Goal: Task Accomplishment & Management: Use online tool/utility

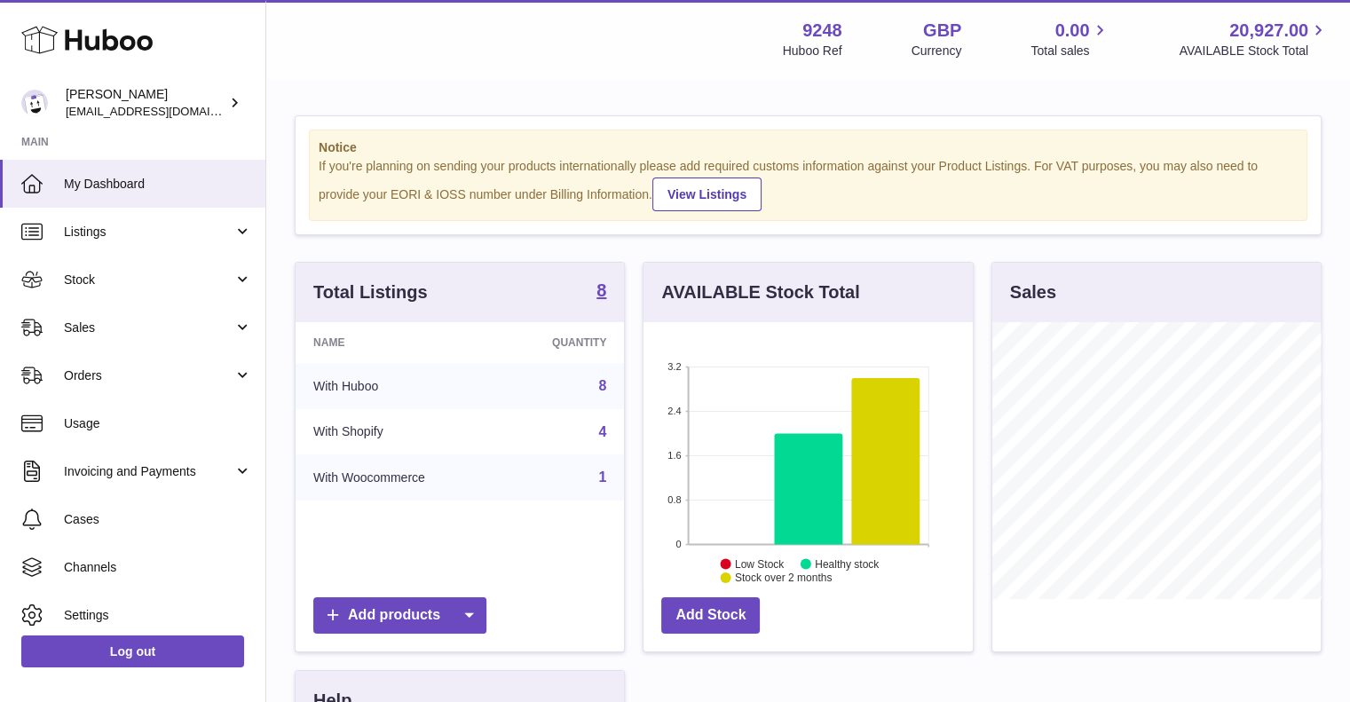
scroll to position [277, 329]
click at [92, 312] on link "Sales" at bounding box center [132, 328] width 265 height 48
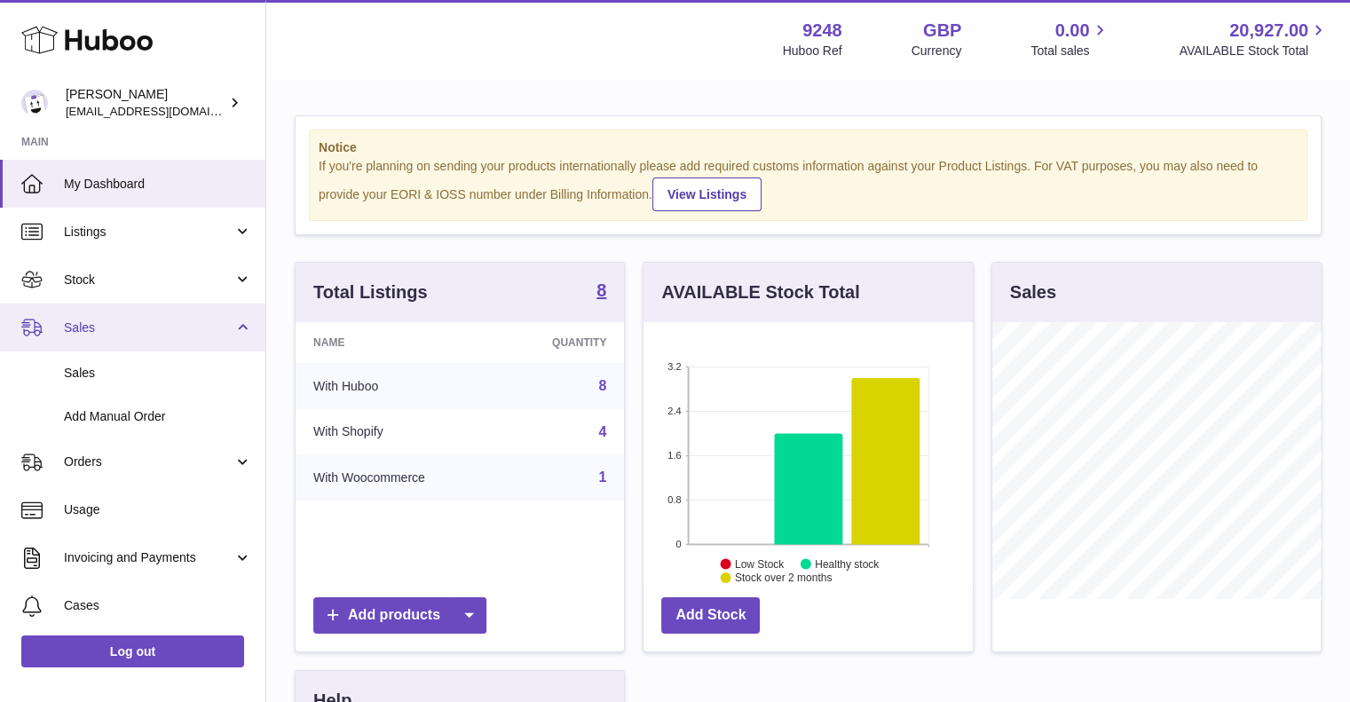
click at [129, 327] on span "Sales" at bounding box center [149, 328] width 170 height 17
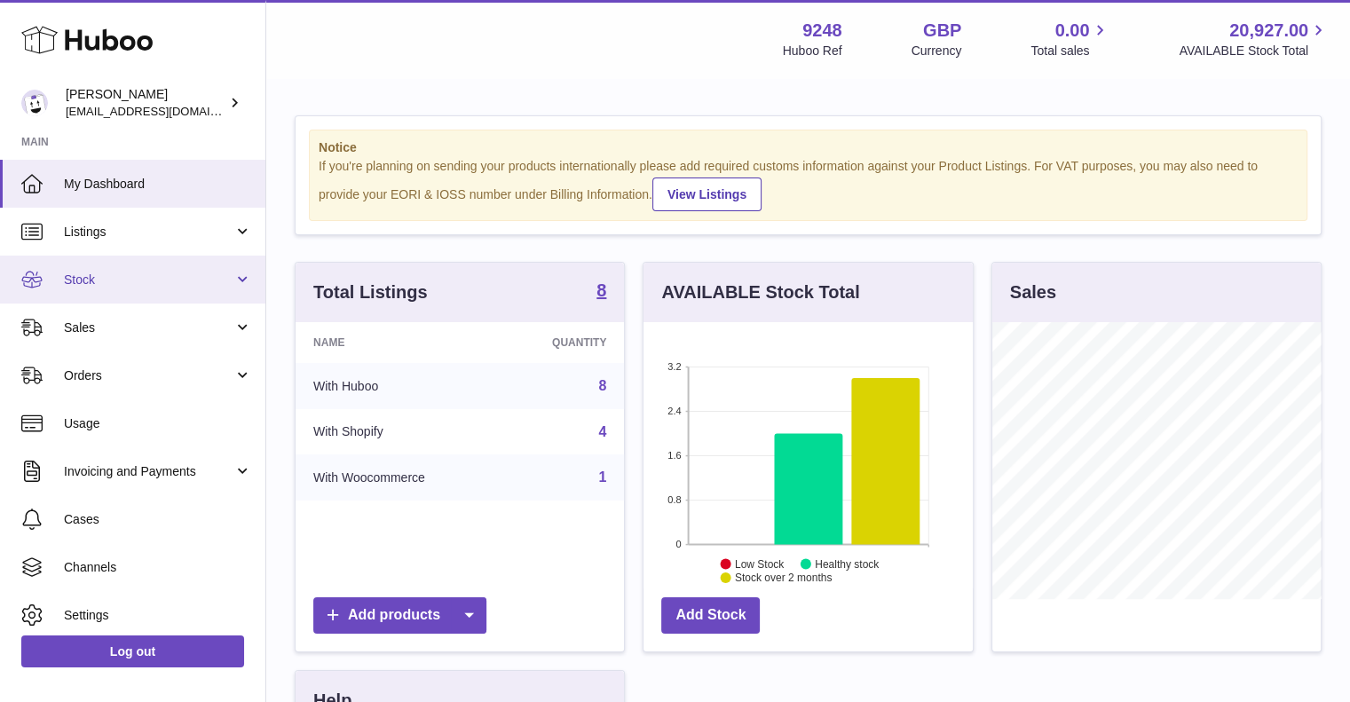
click at [117, 281] on span "Stock" at bounding box center [149, 280] width 170 height 17
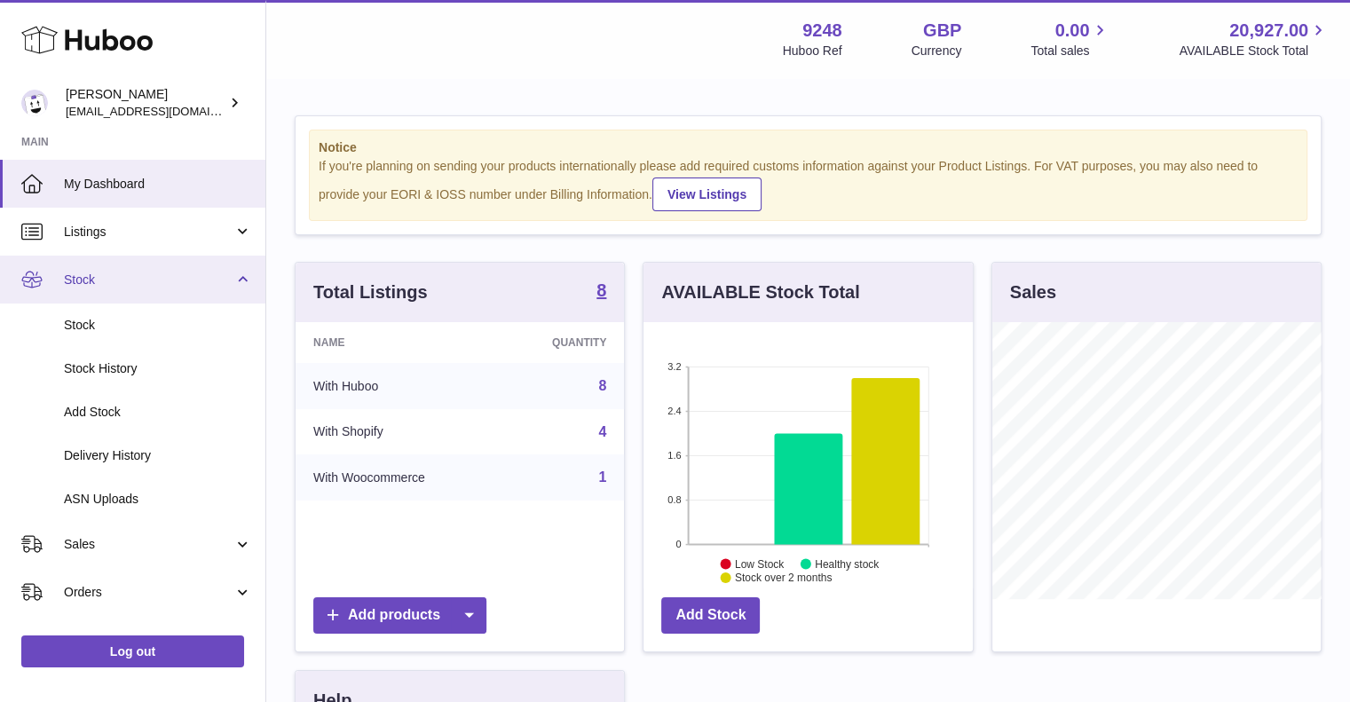
click at [118, 280] on span "Stock" at bounding box center [149, 280] width 170 height 17
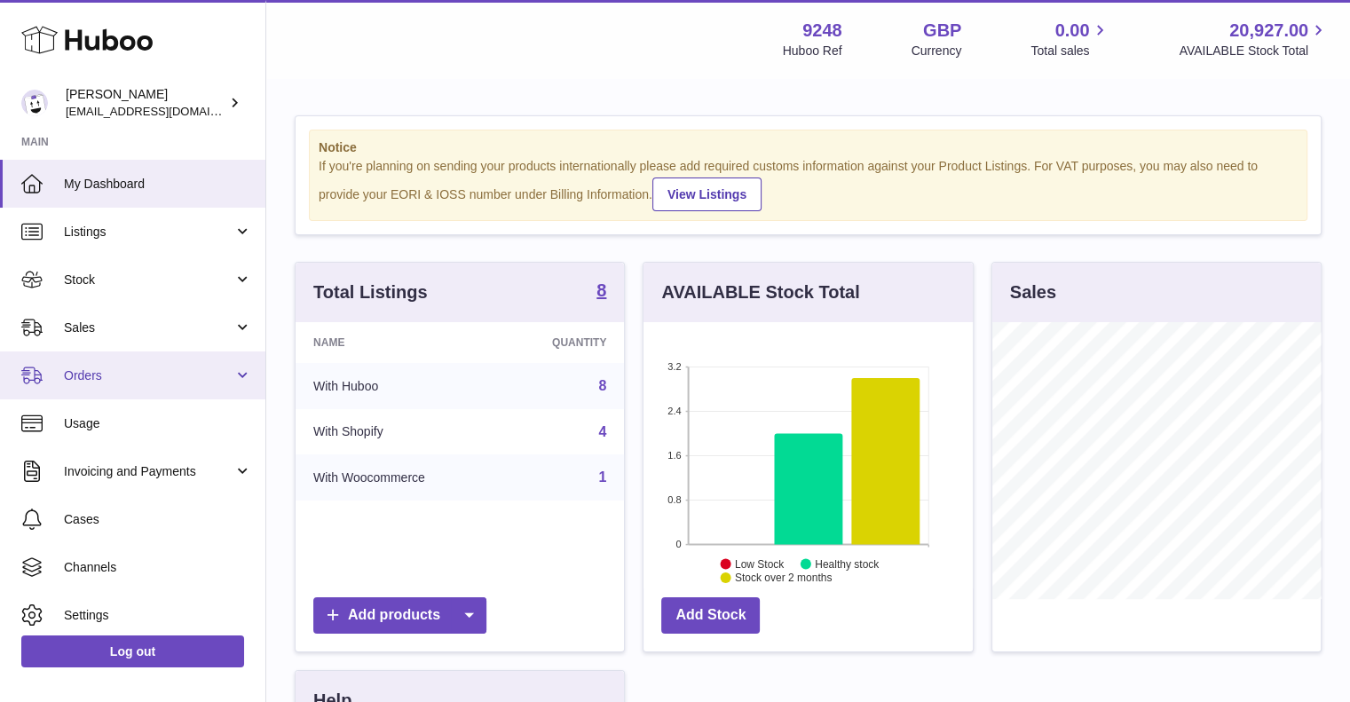
click at [101, 374] on span "Orders" at bounding box center [149, 375] width 170 height 17
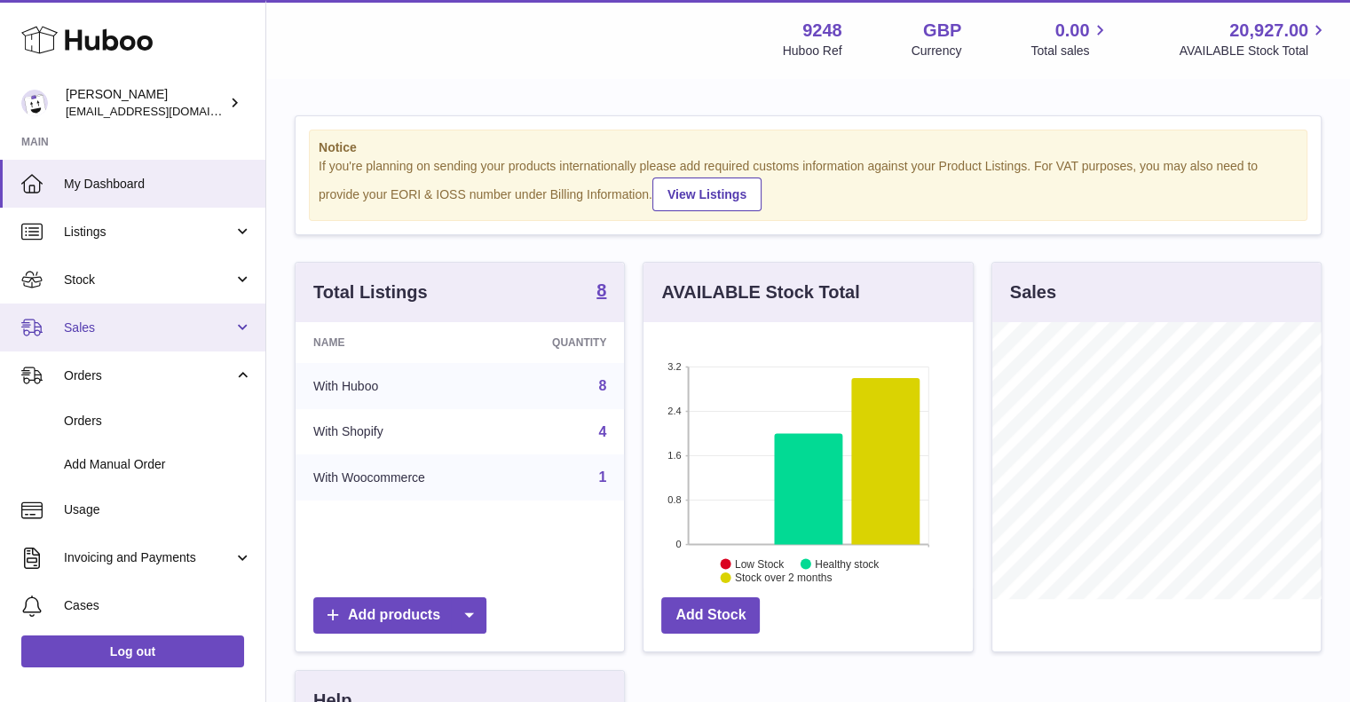
click at [84, 340] on link "Sales" at bounding box center [132, 328] width 265 height 48
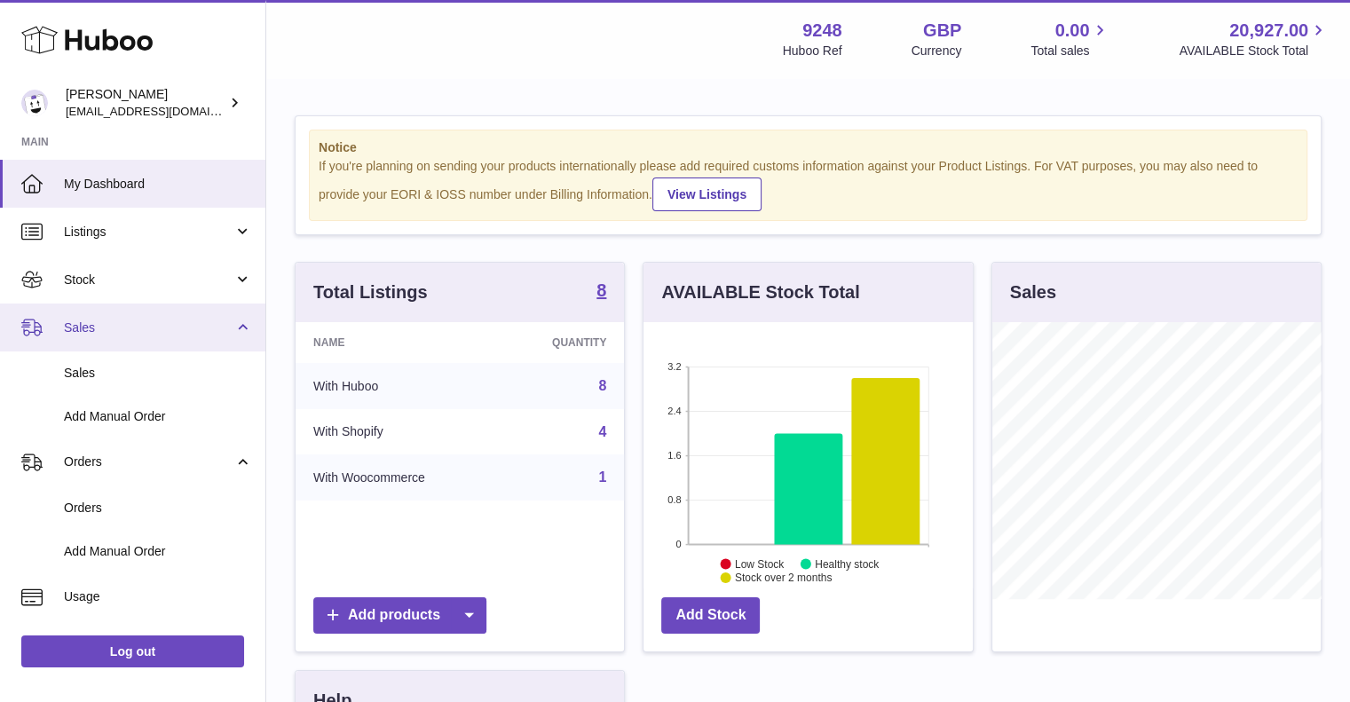
click at [127, 340] on link "Sales" at bounding box center [132, 328] width 265 height 48
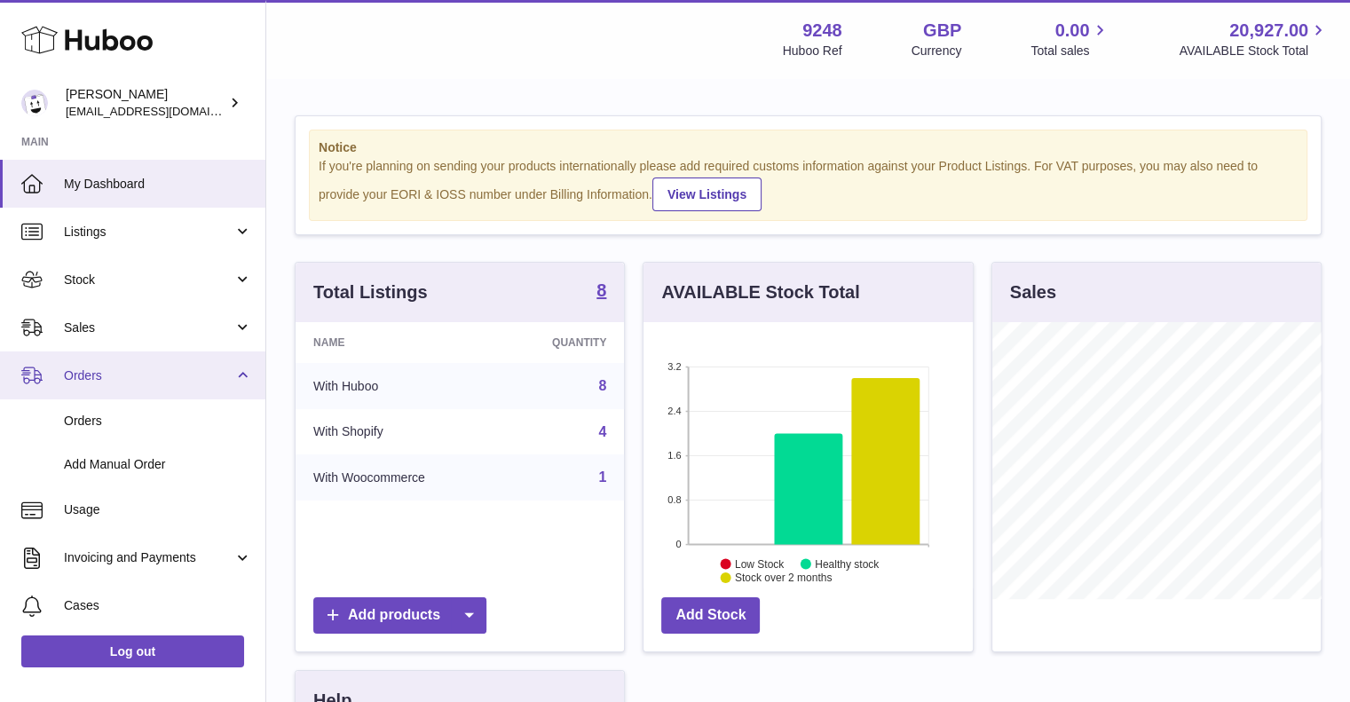
click at [107, 383] on link "Orders" at bounding box center [132, 375] width 265 height 48
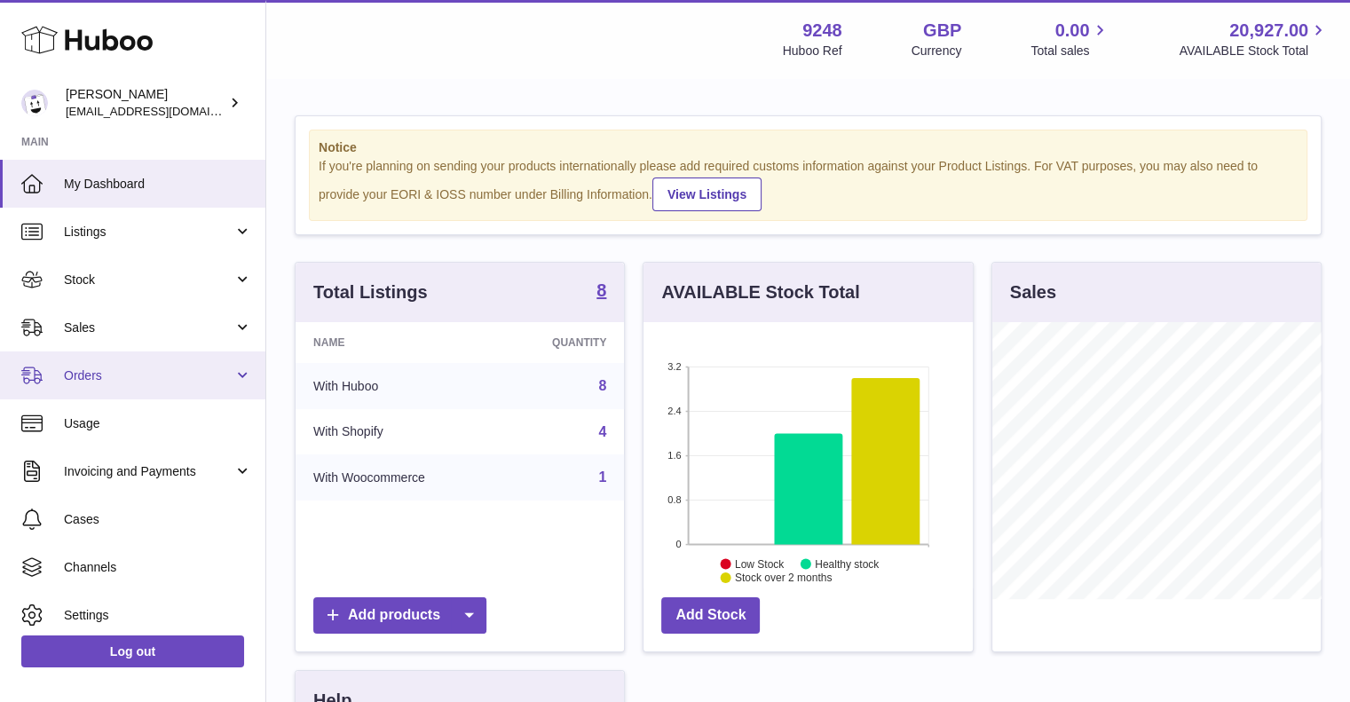
click at [107, 376] on span "Orders" at bounding box center [149, 375] width 170 height 17
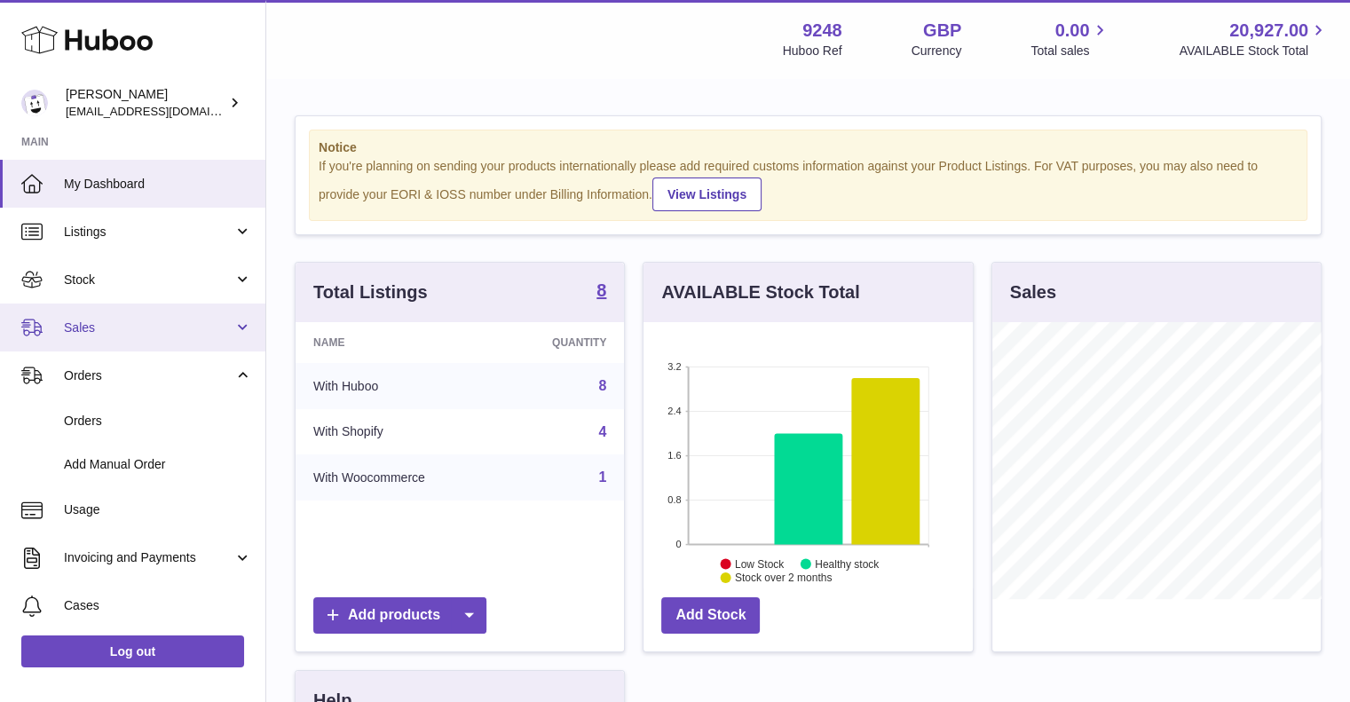
click at [93, 332] on span "Sales" at bounding box center [149, 328] width 170 height 17
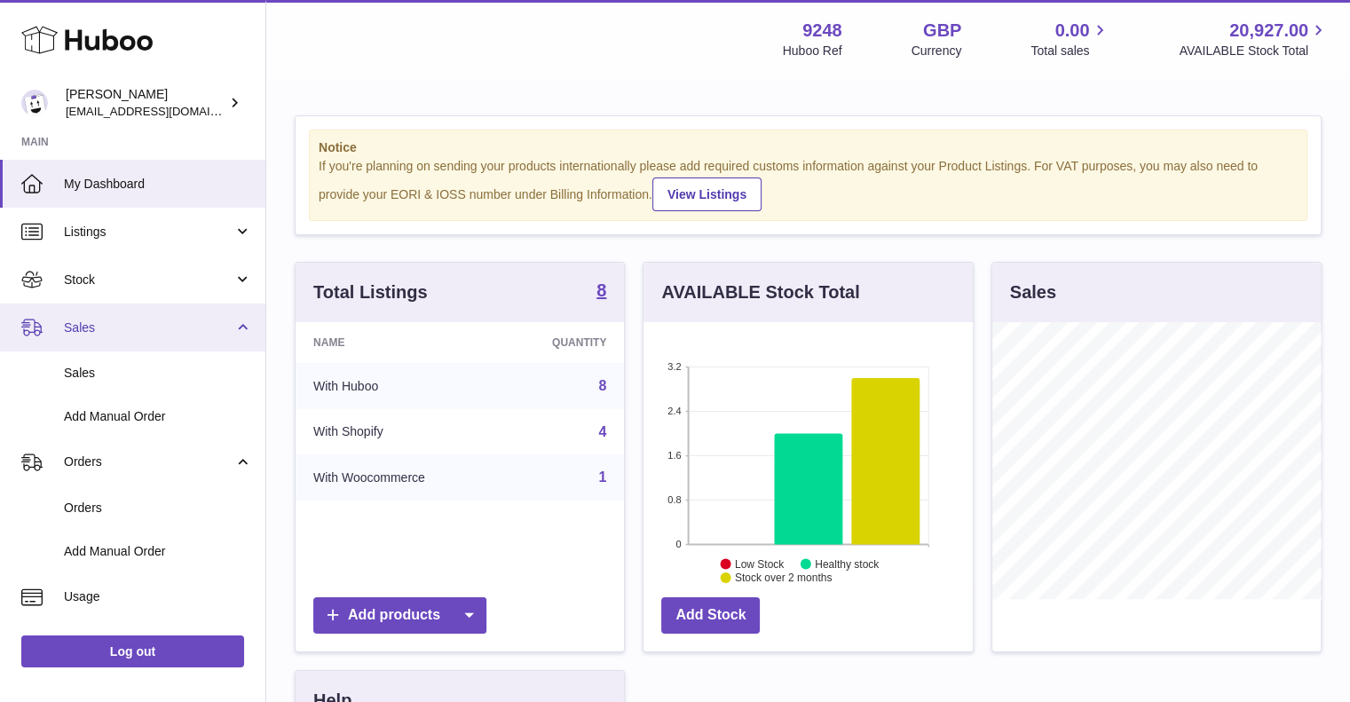
click at [96, 309] on link "Sales" at bounding box center [132, 328] width 265 height 48
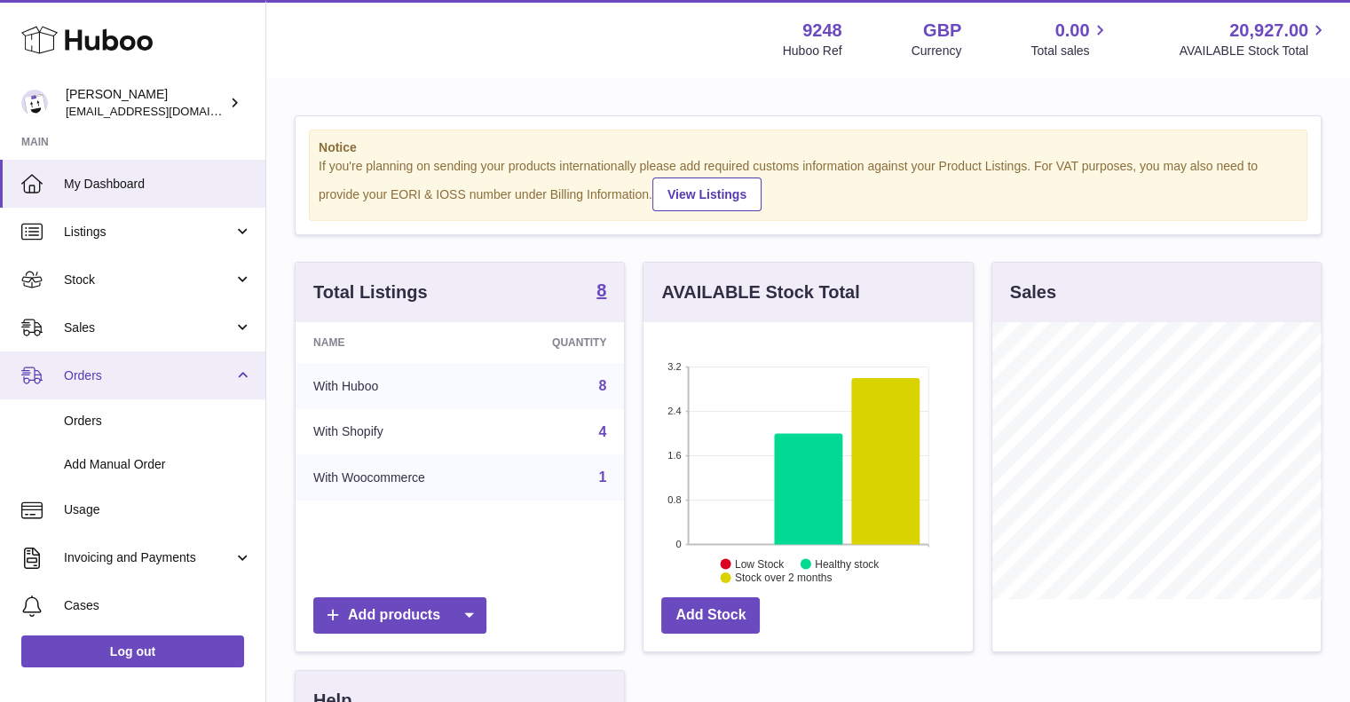
click at [83, 383] on span "Orders" at bounding box center [149, 375] width 170 height 17
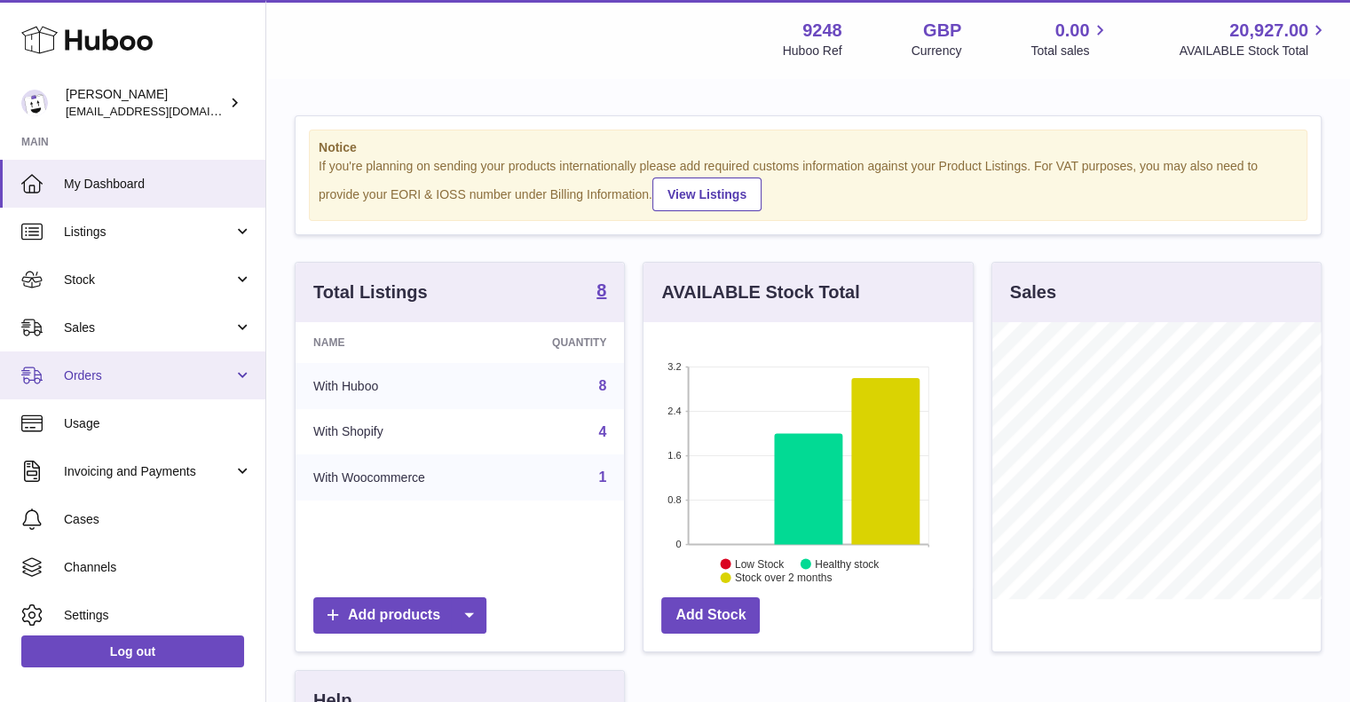
click at [89, 361] on link "Orders" at bounding box center [132, 375] width 265 height 48
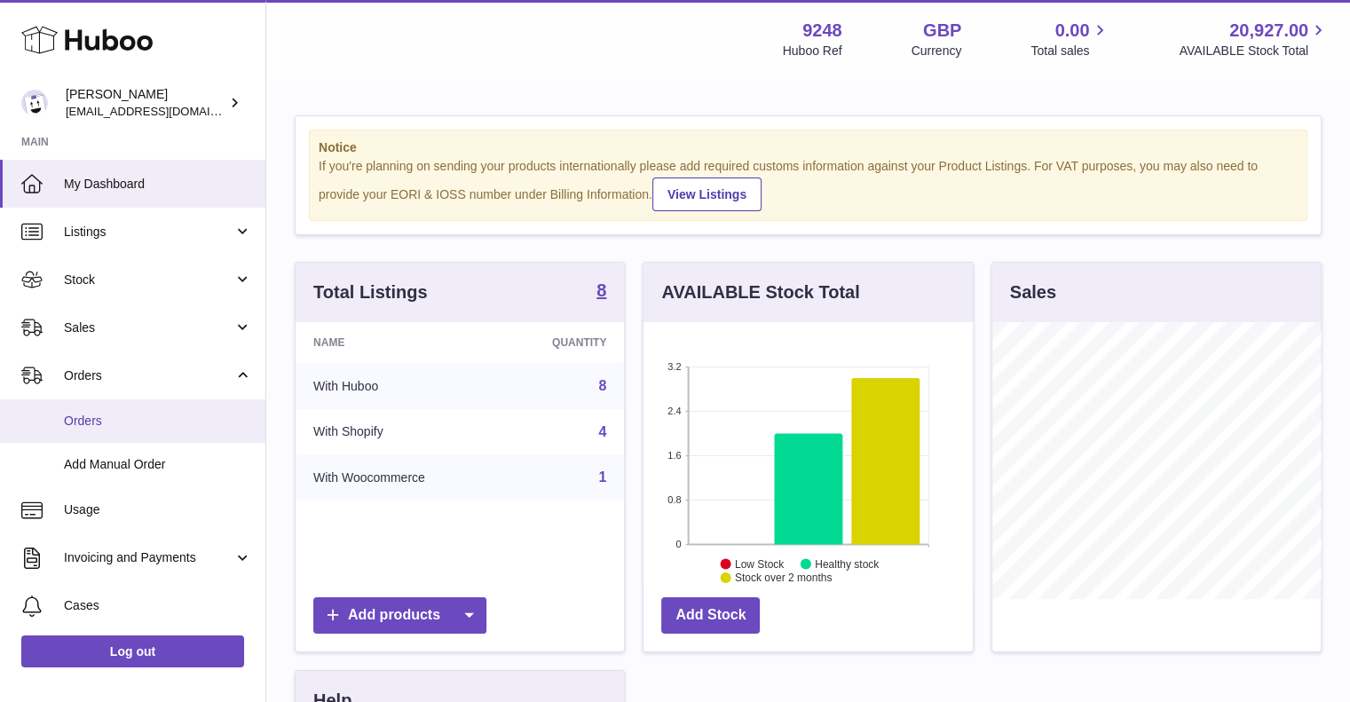
click at [78, 422] on span "Orders" at bounding box center [158, 421] width 188 height 17
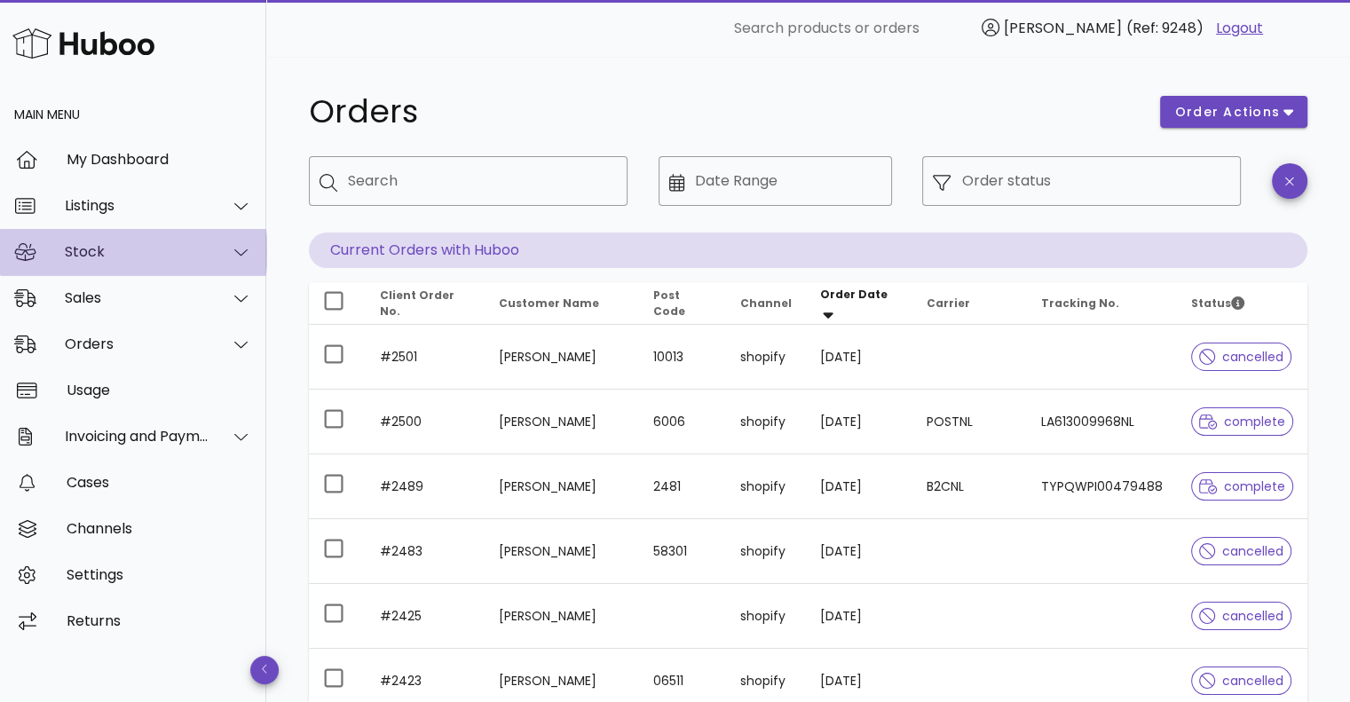
click at [157, 255] on div "Stock" at bounding box center [137, 251] width 145 height 17
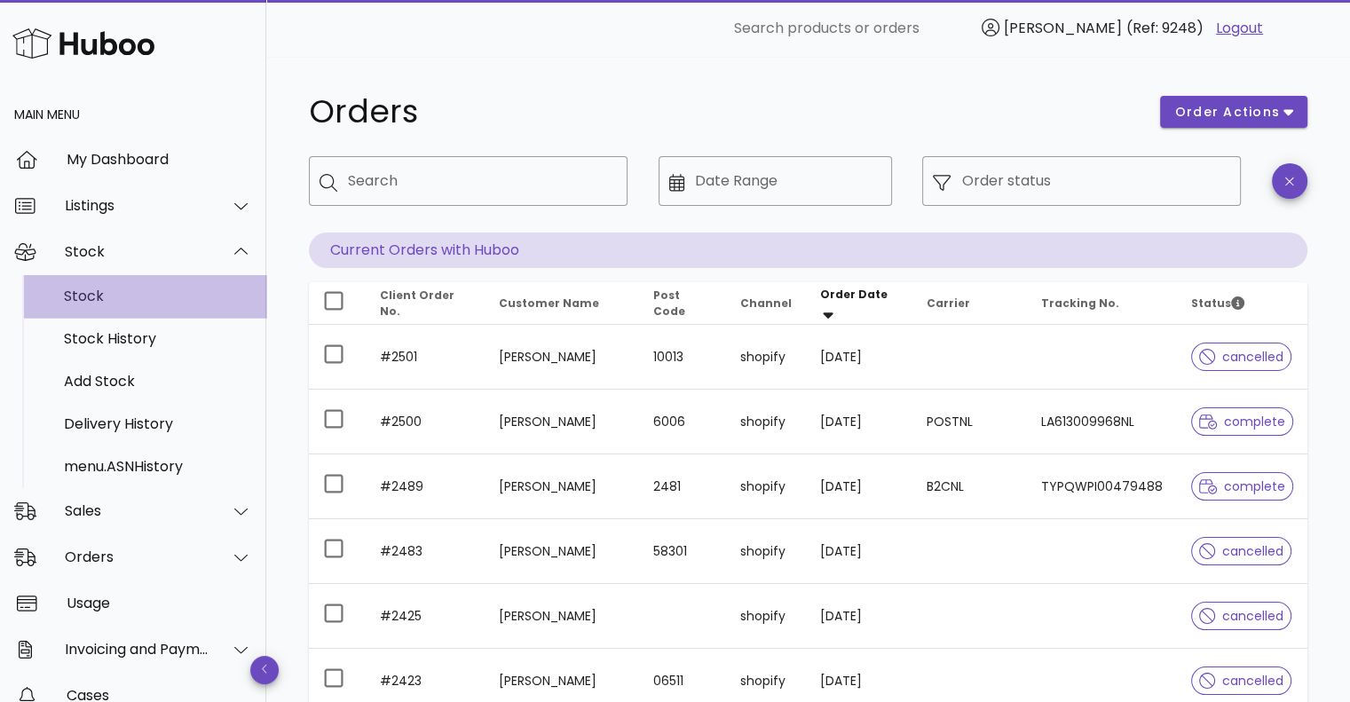
click at [128, 291] on div "Stock" at bounding box center [158, 296] width 188 height 17
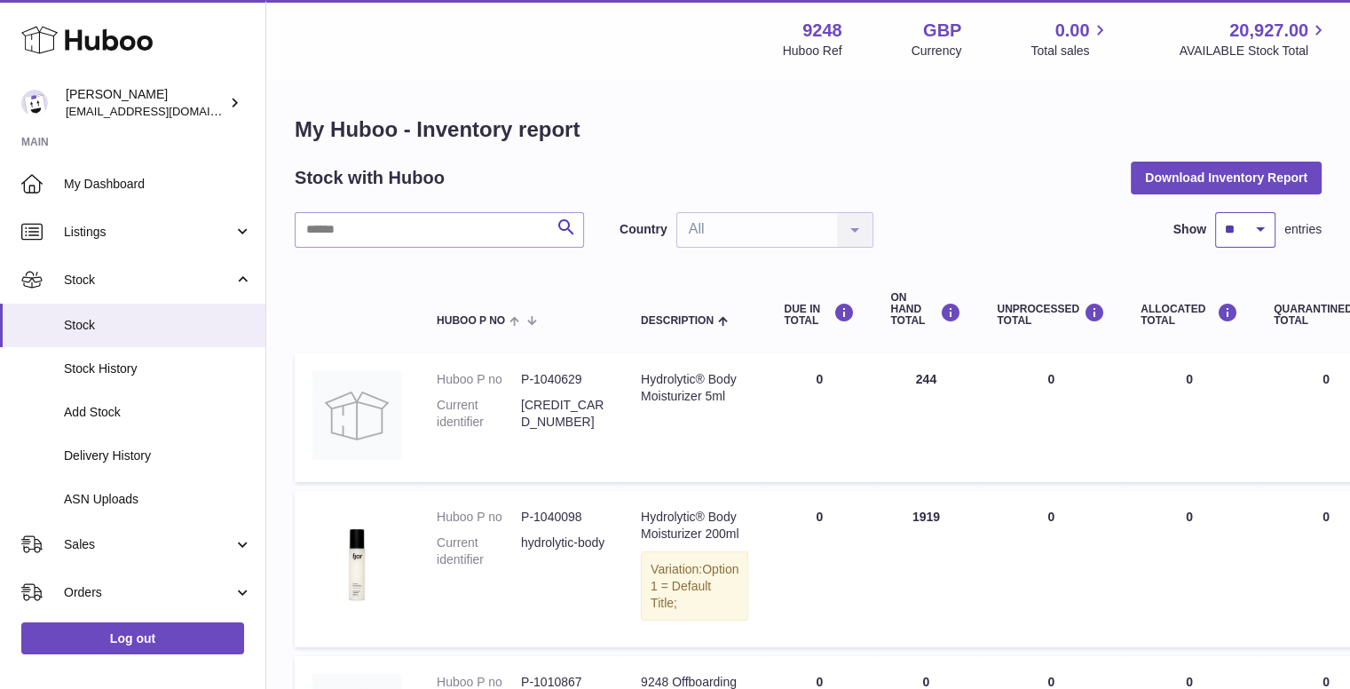
click at [1244, 234] on select "** ** ** ***" at bounding box center [1245, 230] width 60 height 36
select select "***"
click at [1215, 212] on select "** ** ** ***" at bounding box center [1245, 230] width 60 height 36
click at [1175, 188] on button "Download Inventory Report" at bounding box center [1226, 178] width 191 height 32
